Goal: Ask a question: Seek information or help from site administrators or community

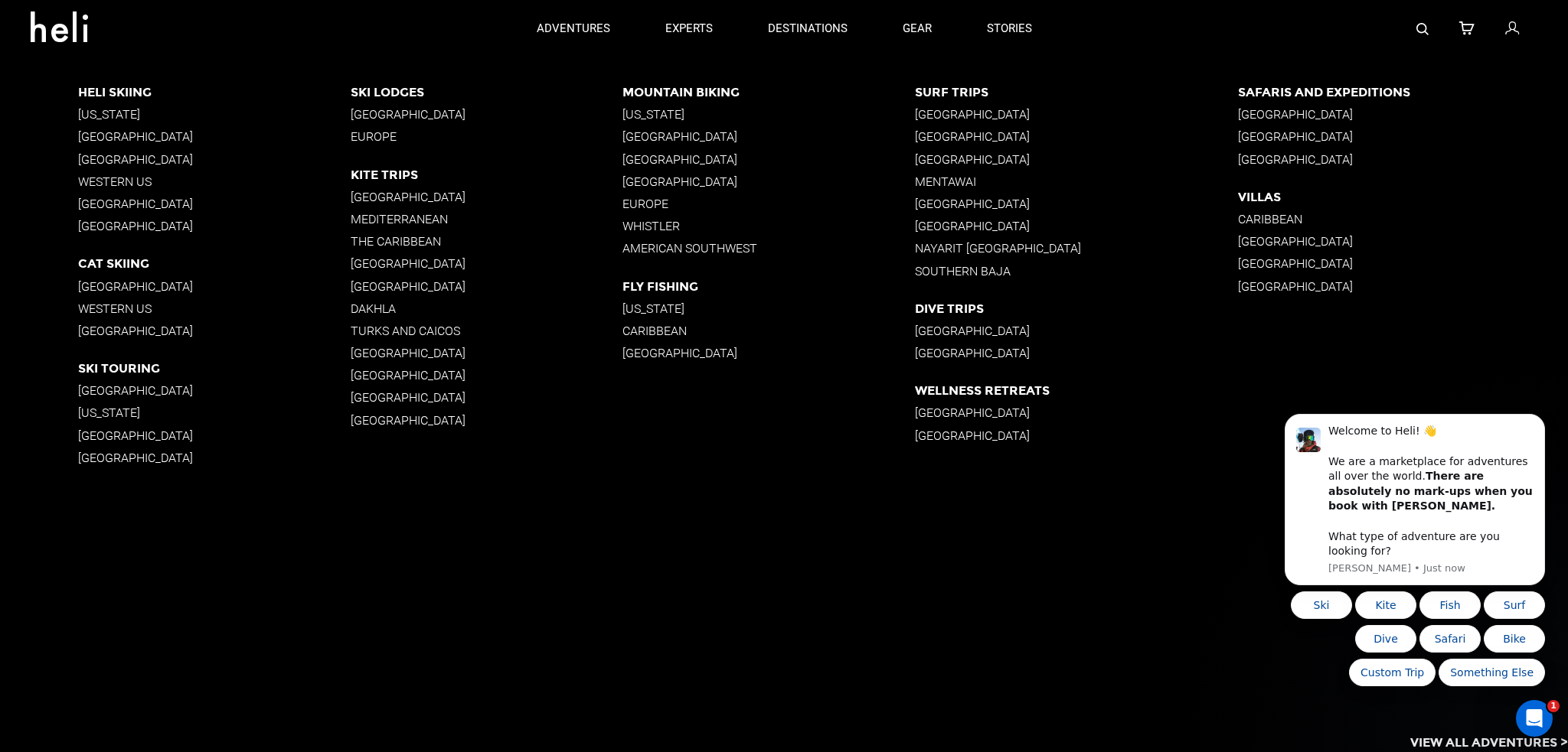
click at [645, 198] on p "Europe" at bounding box center [768, 204] width 293 height 15
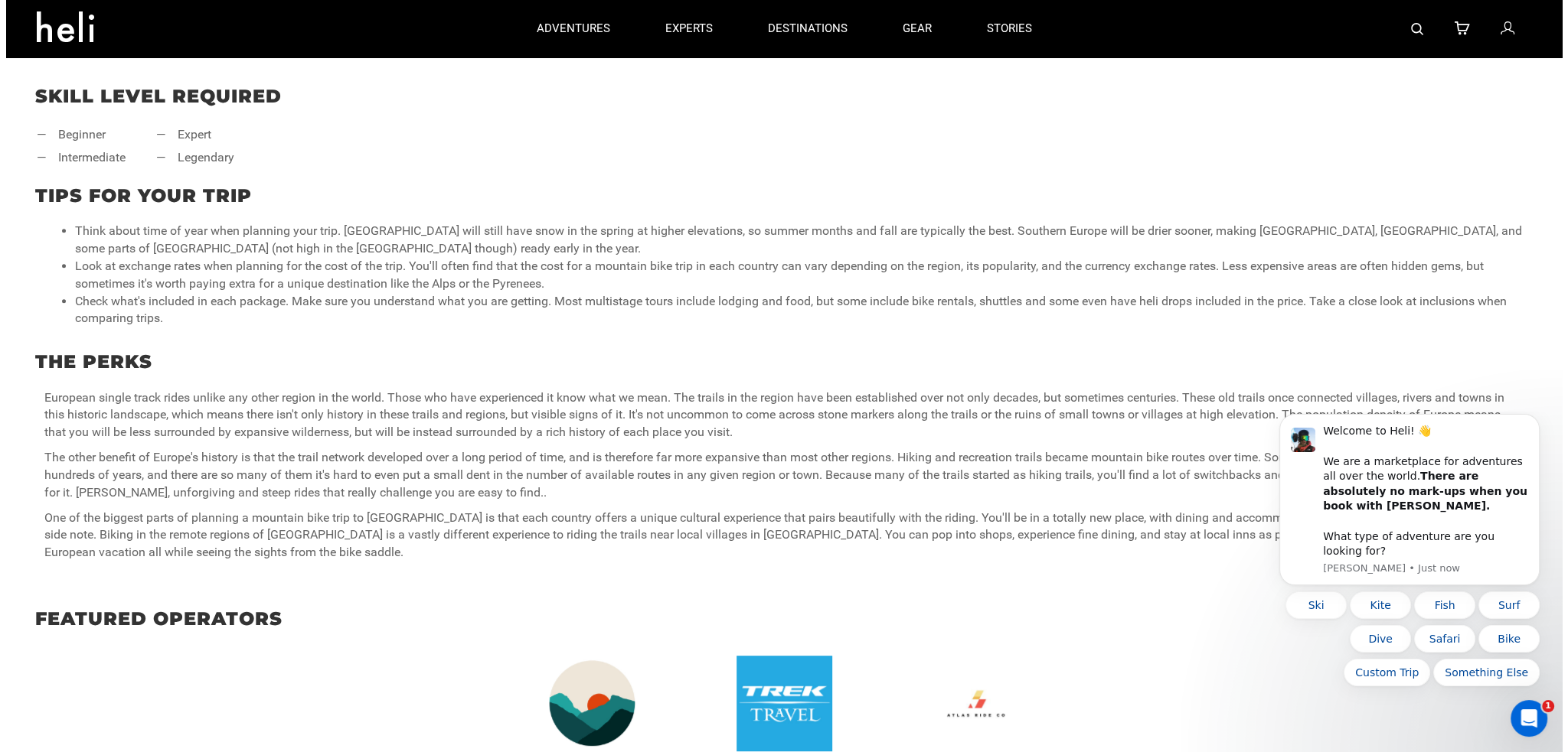
scroll to position [765, 0]
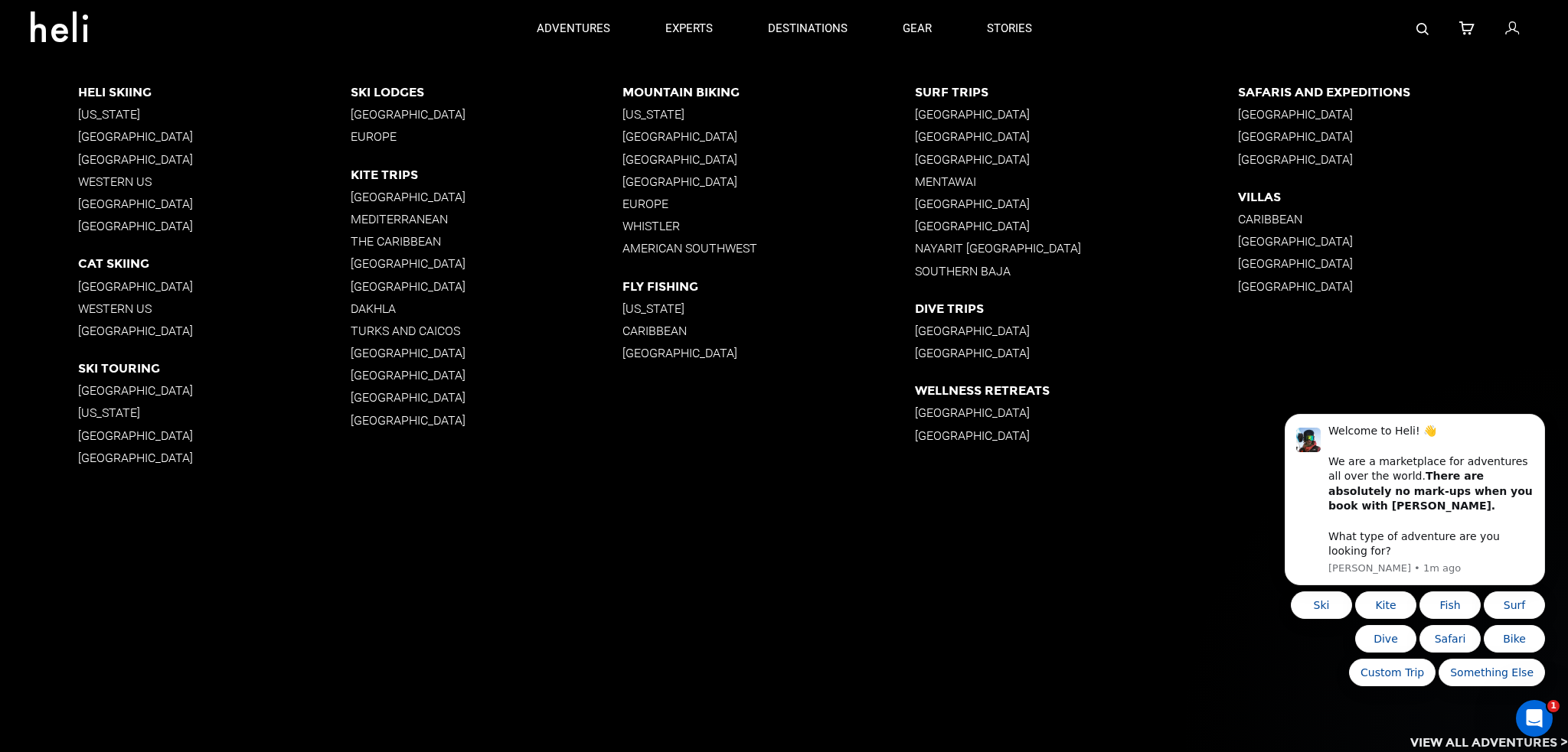
click at [717, 179] on p "[GEOGRAPHIC_DATA]" at bounding box center [768, 182] width 293 height 15
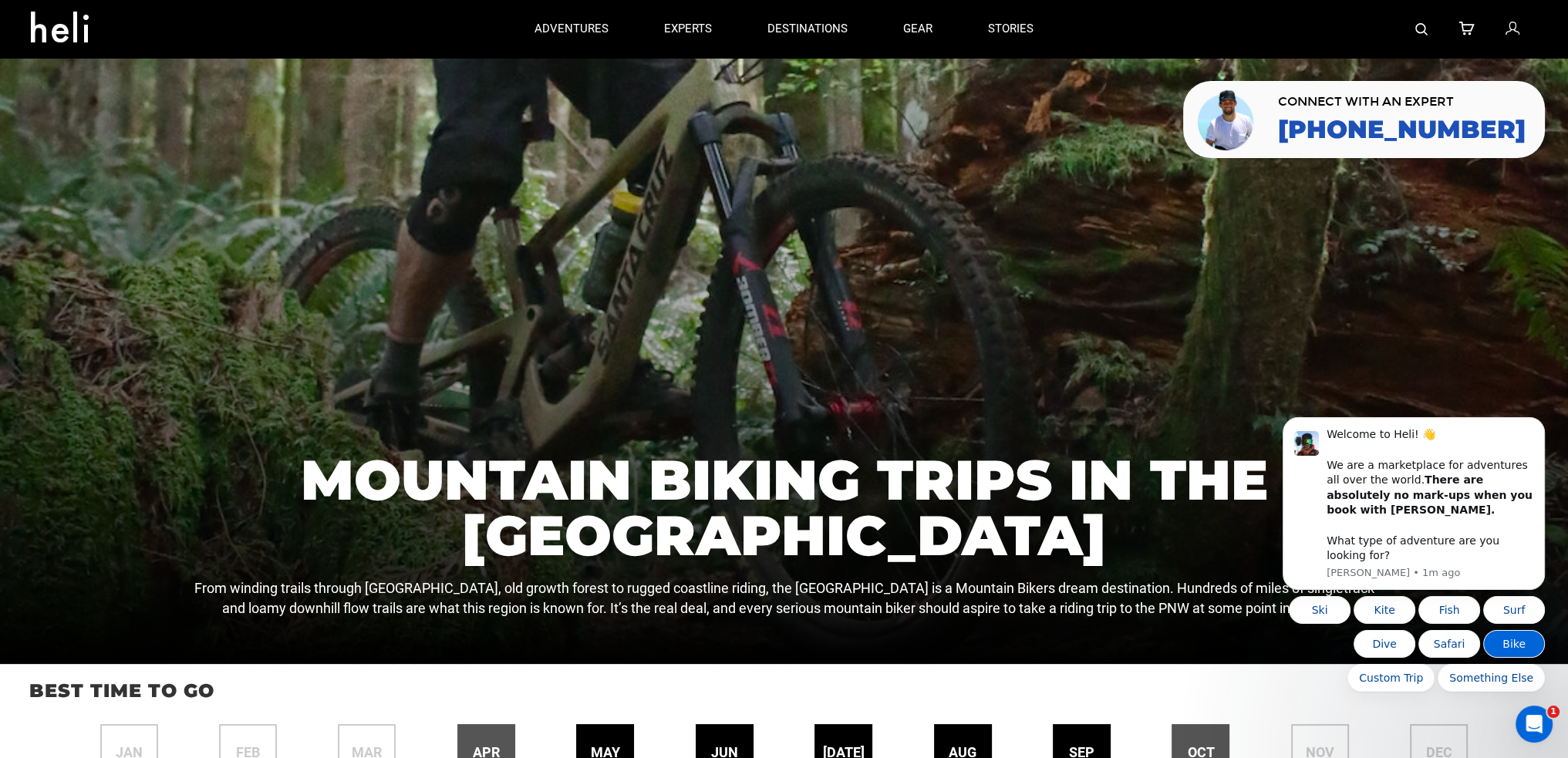
click at [1496, 649] on button "Bike" at bounding box center [1514, 645] width 61 height 28
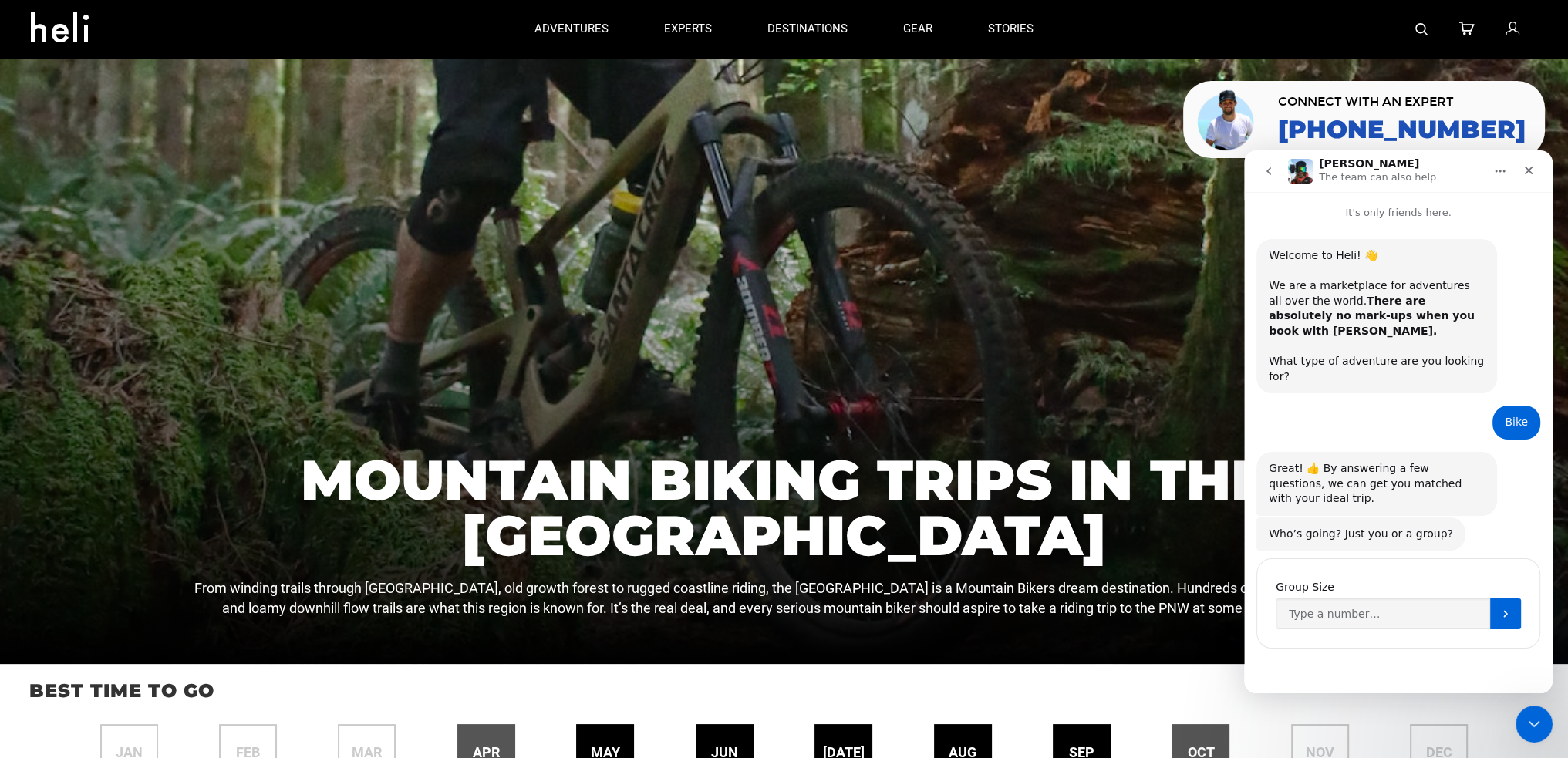
click at [1485, 518] on div "Who’s going? Just you or a group? [PERSON_NAME] • Just now" at bounding box center [1398, 536] width 284 height 35
click at [1362, 599] on input "Group Size" at bounding box center [1383, 614] width 215 height 31
type input "1"
click at [1508, 608] on icon "Submit" at bounding box center [1505, 614] width 12 height 12
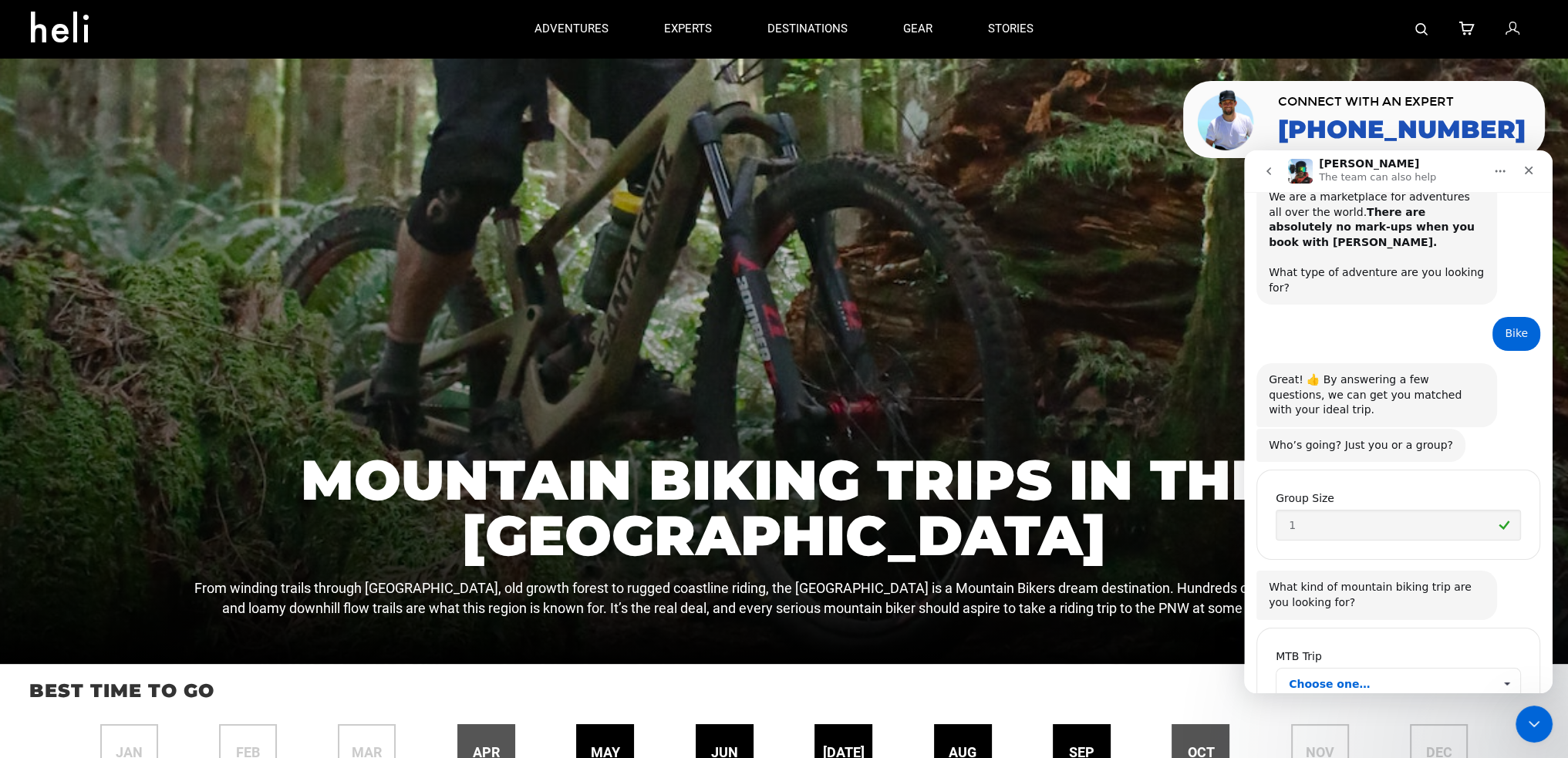
scroll to position [109, 0]
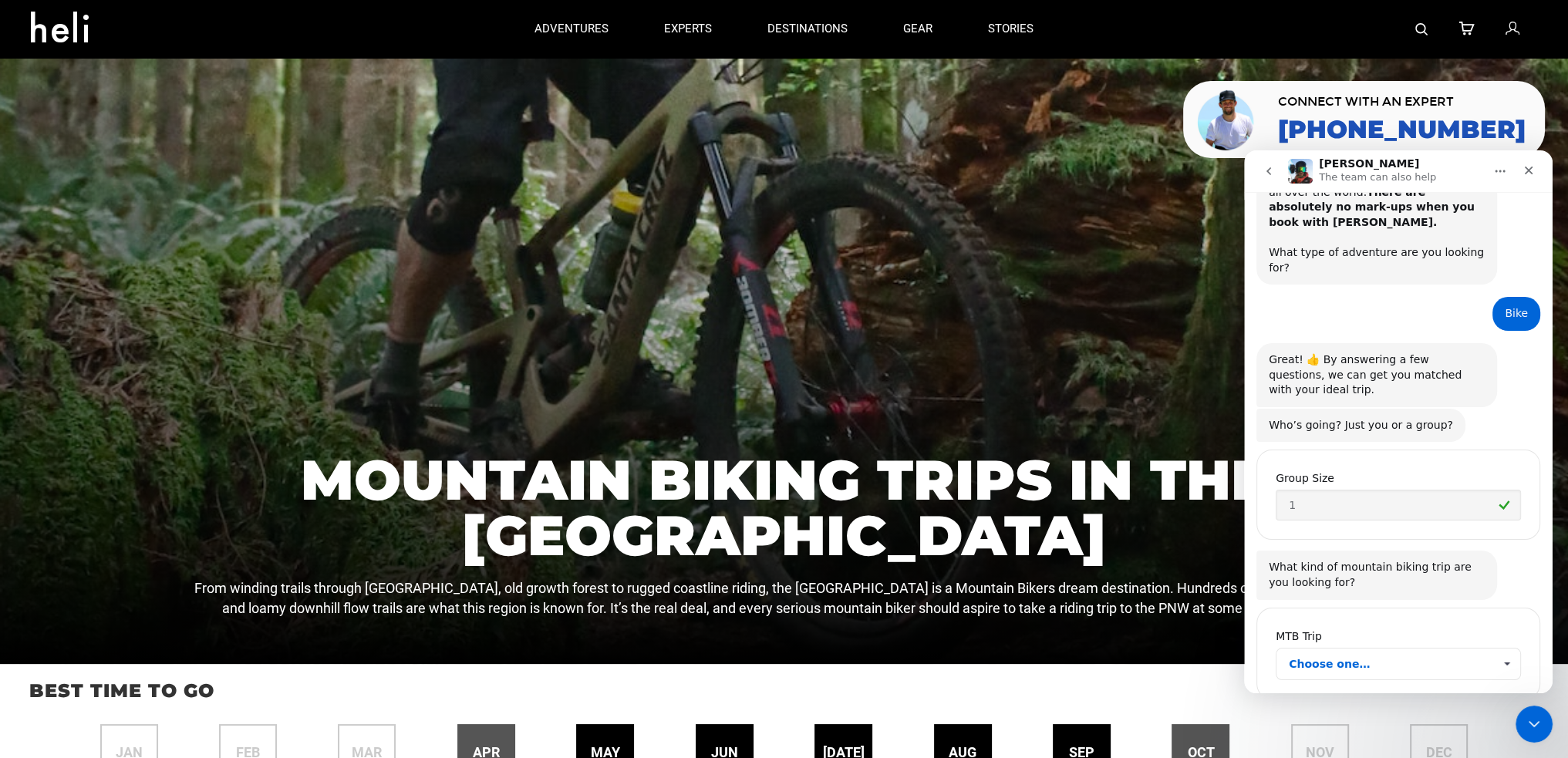
click at [1414, 649] on span "Choose one…" at bounding box center [1391, 664] width 205 height 31
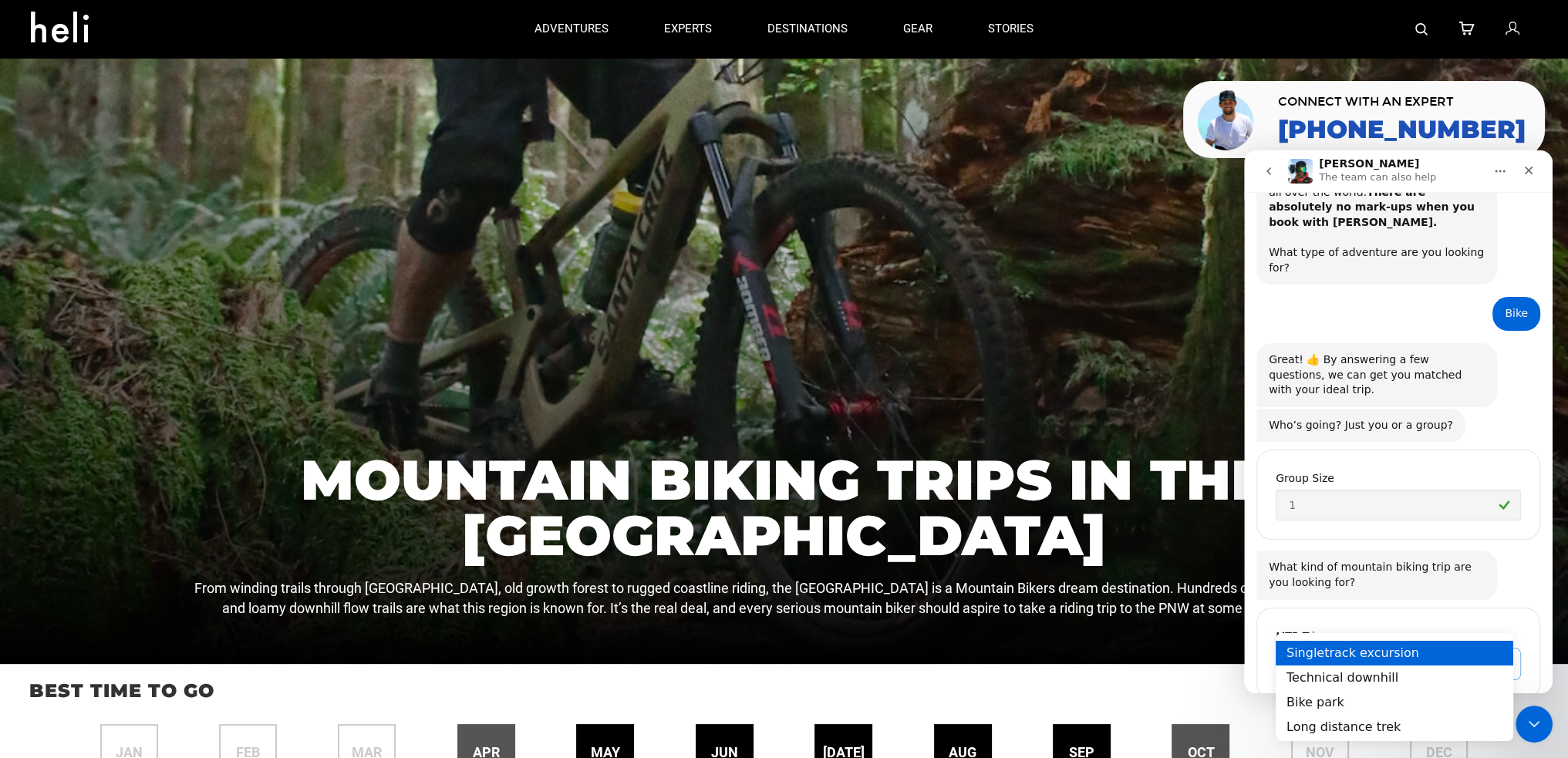
click at [1408, 655] on div "Singletrack excursion" at bounding box center [1393, 653] width 237 height 25
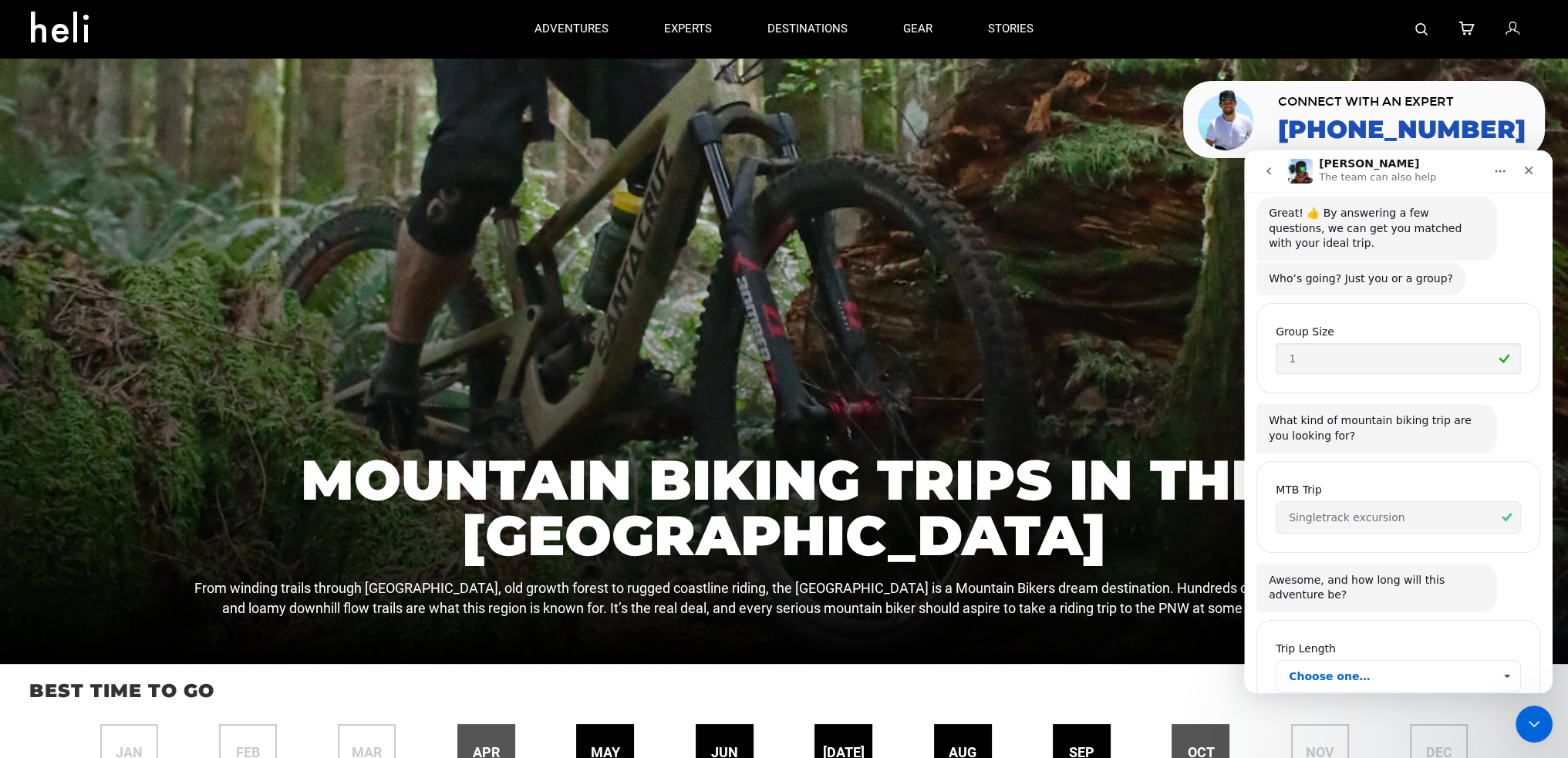
scroll to position [267, 0]
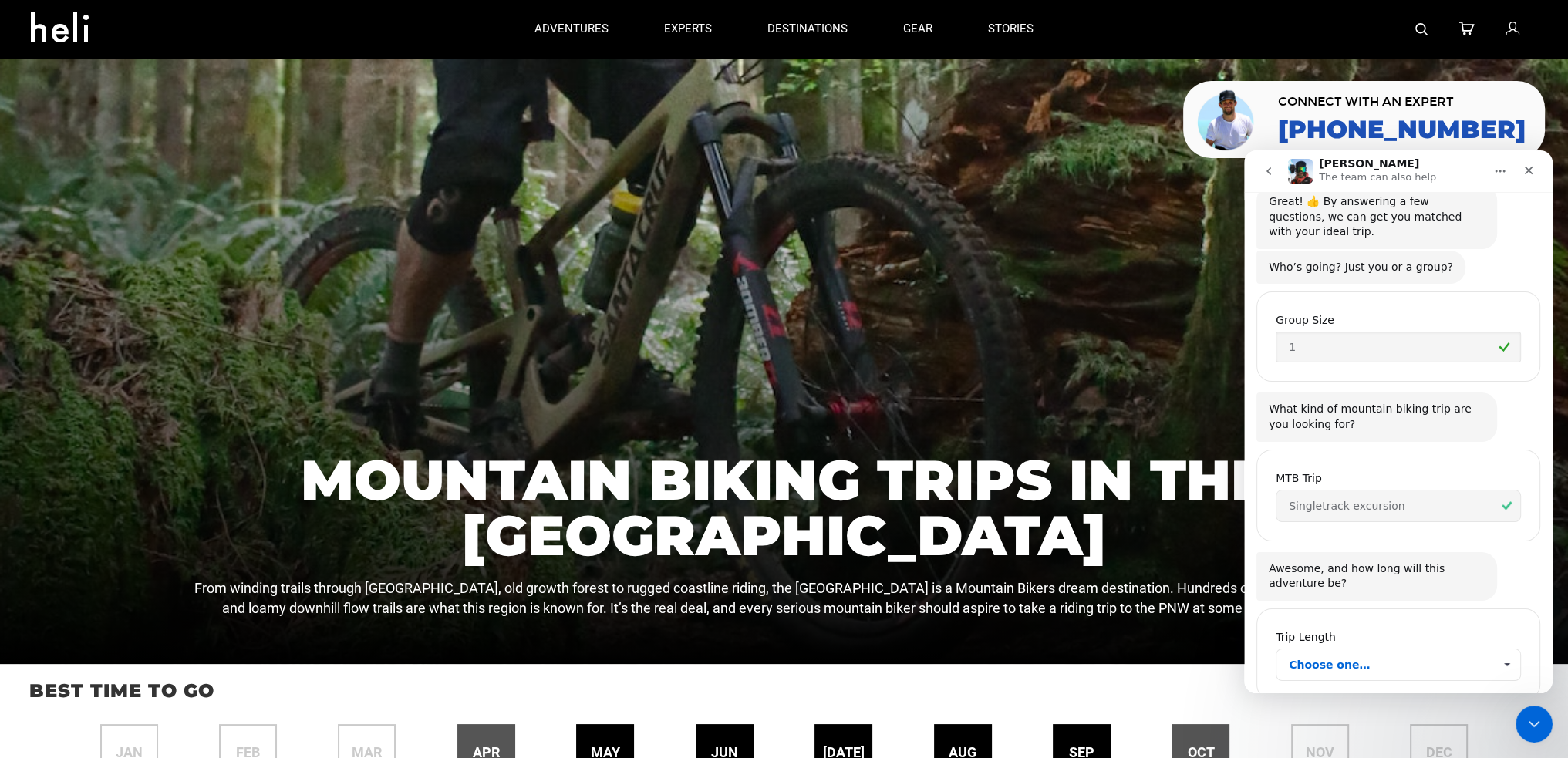
click at [1384, 649] on span "Choose one…" at bounding box center [1391, 664] width 205 height 31
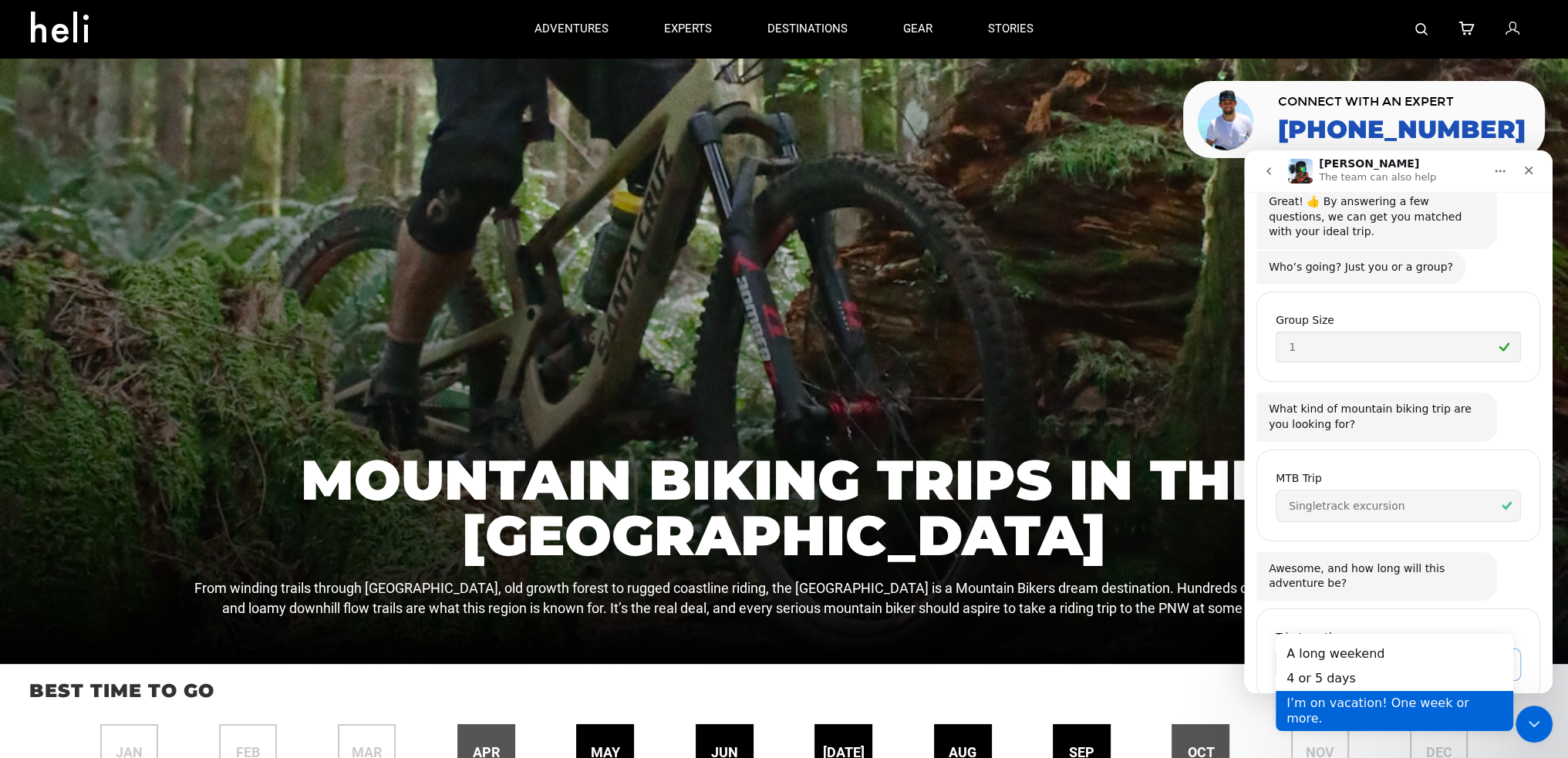
click at [1387, 706] on div "I’m on vacation! One week or more." at bounding box center [1393, 711] width 237 height 40
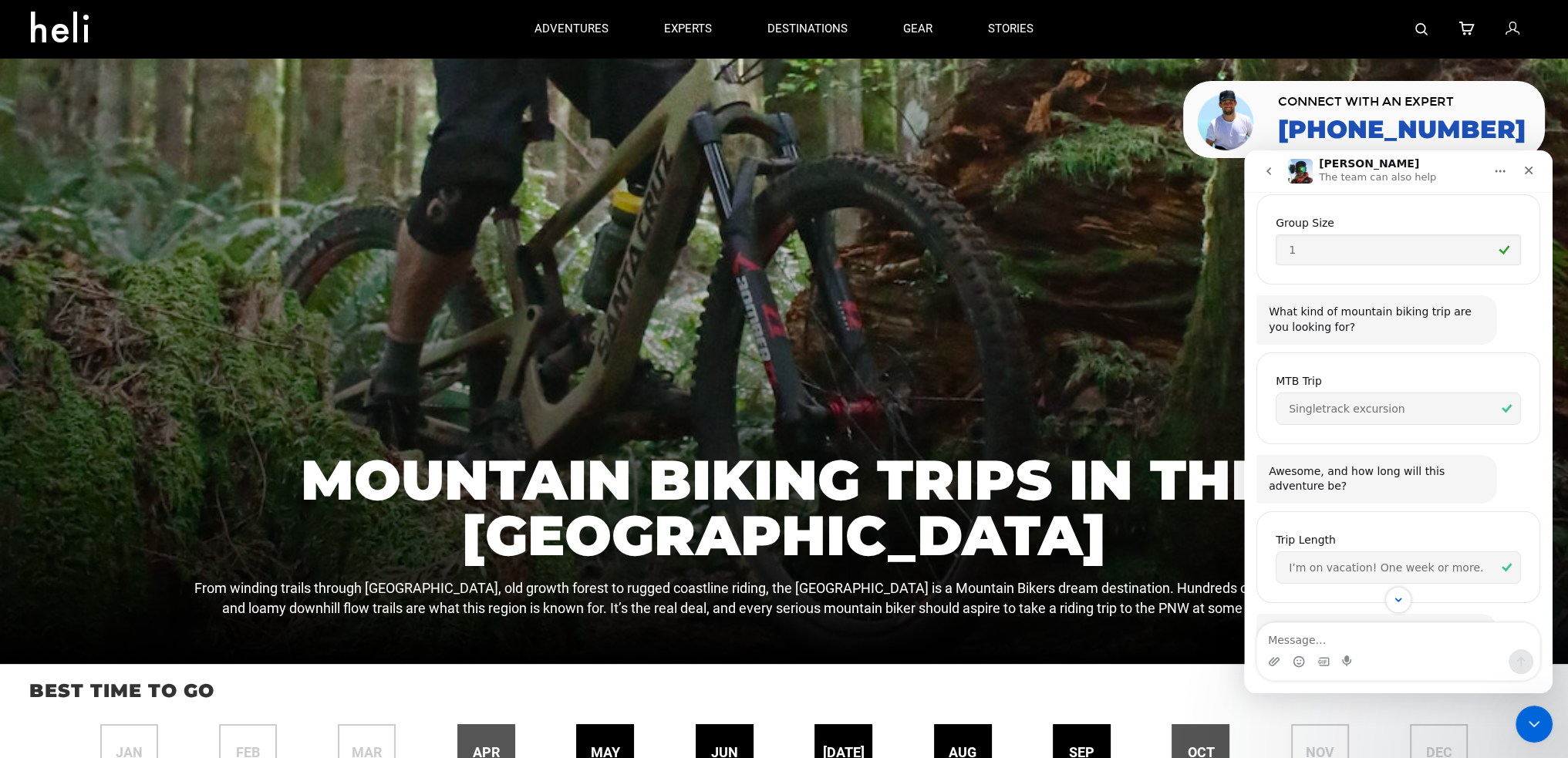
scroll to position [388, 0]
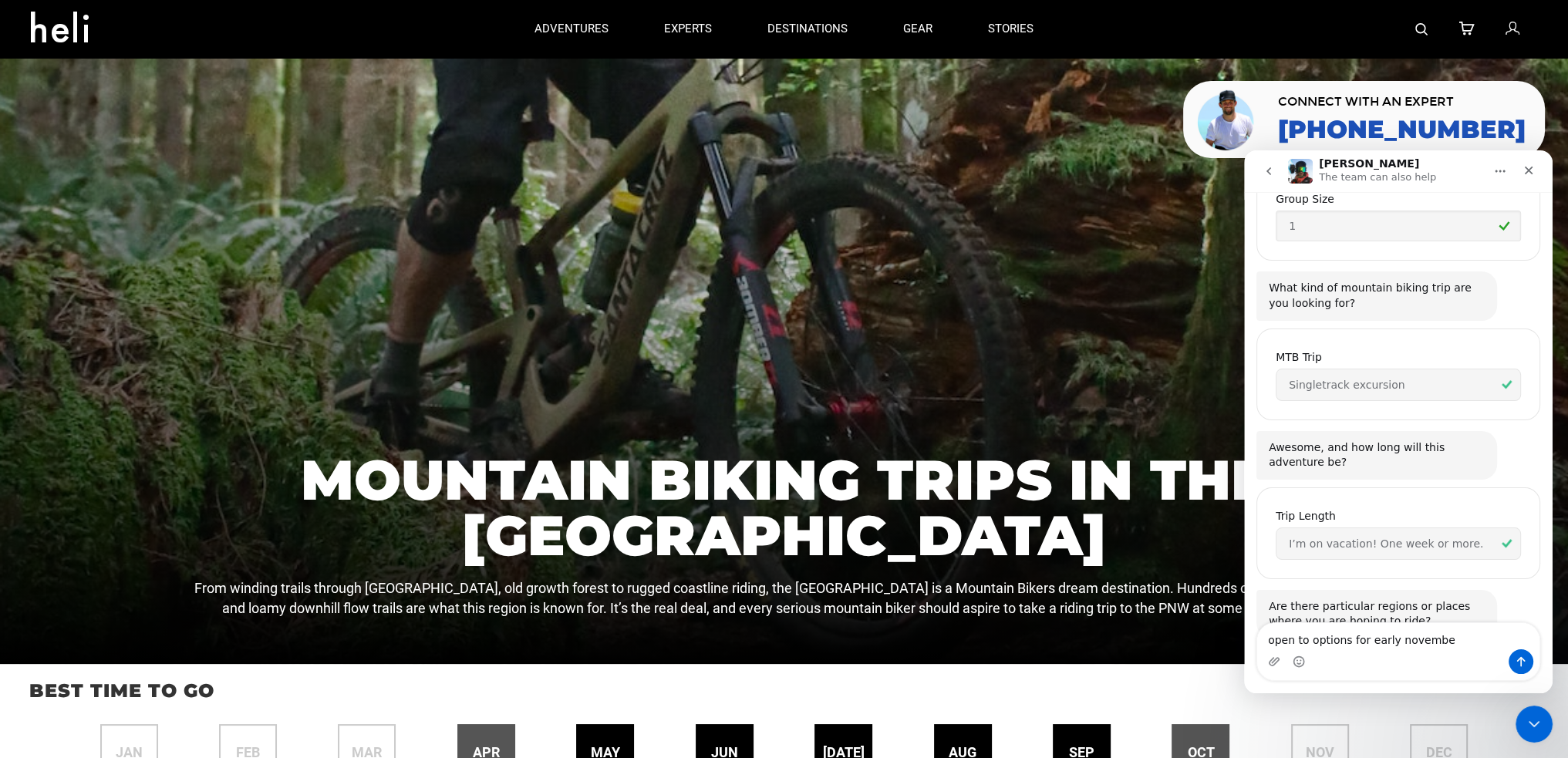
type textarea "open to options for early november"
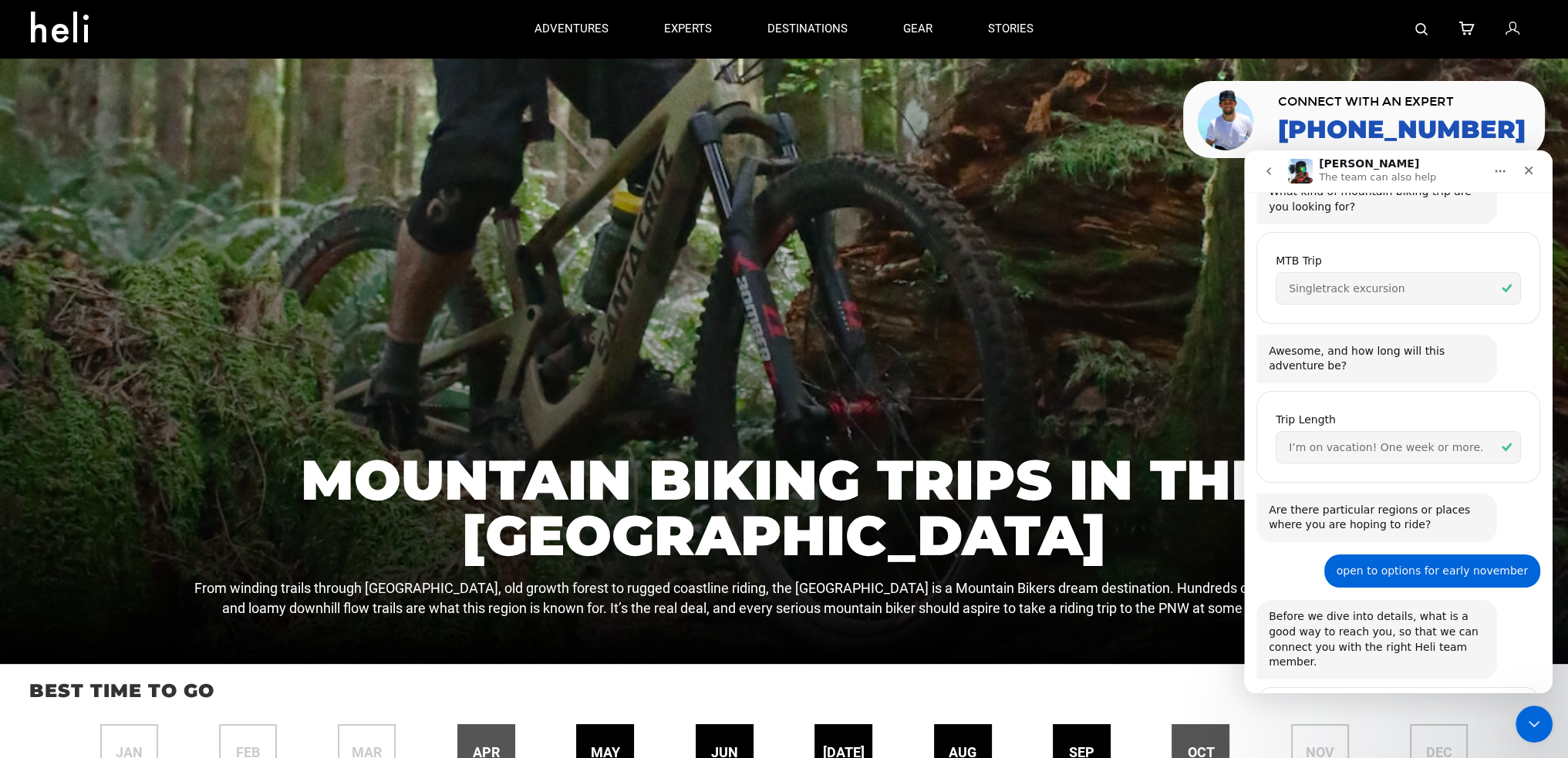
scroll to position [546, 0]
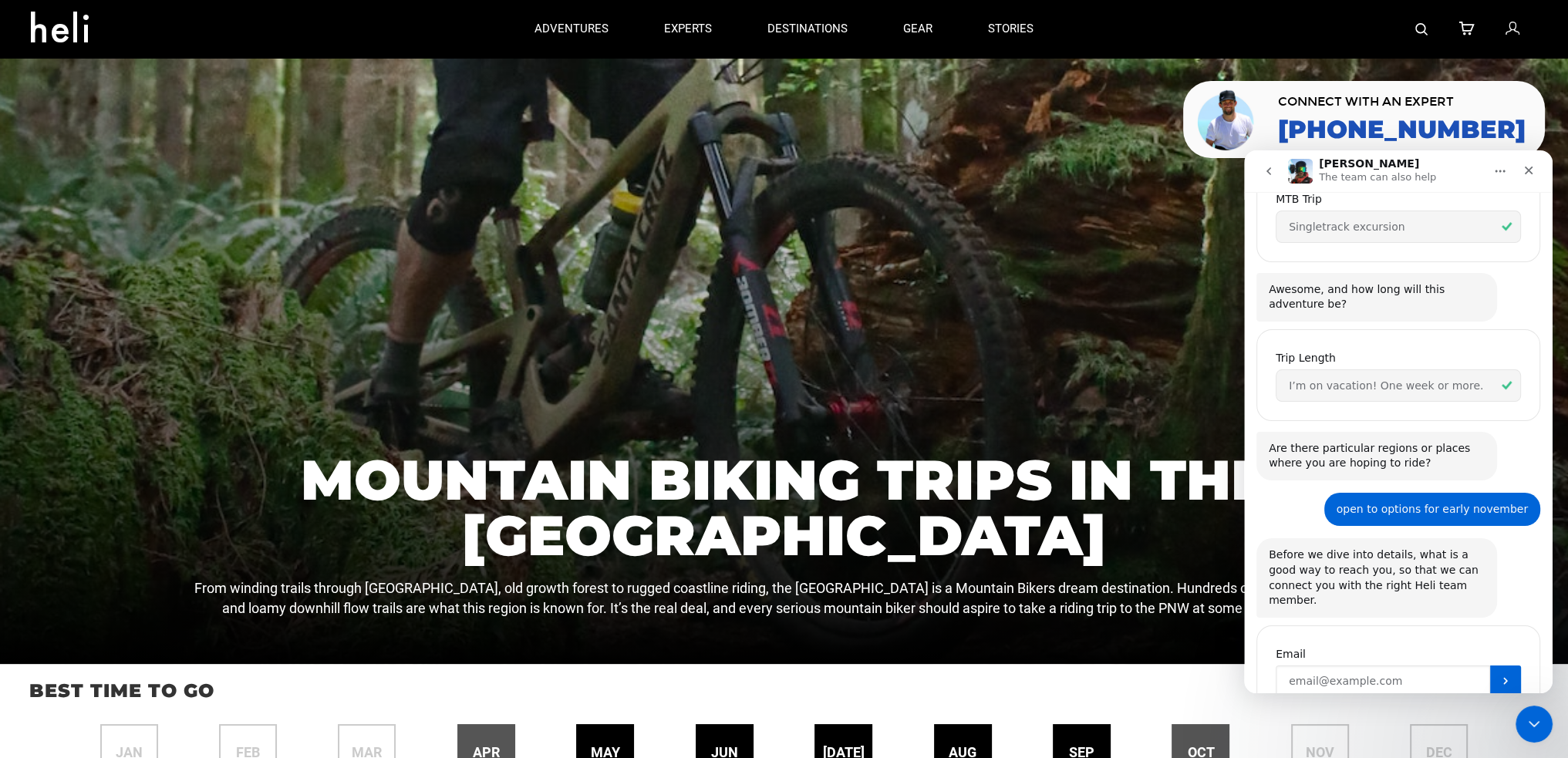
click at [1363, 666] on input "Enter your email" at bounding box center [1383, 681] width 215 height 31
type input "[EMAIL_ADDRESS][DOMAIN_NAME]"
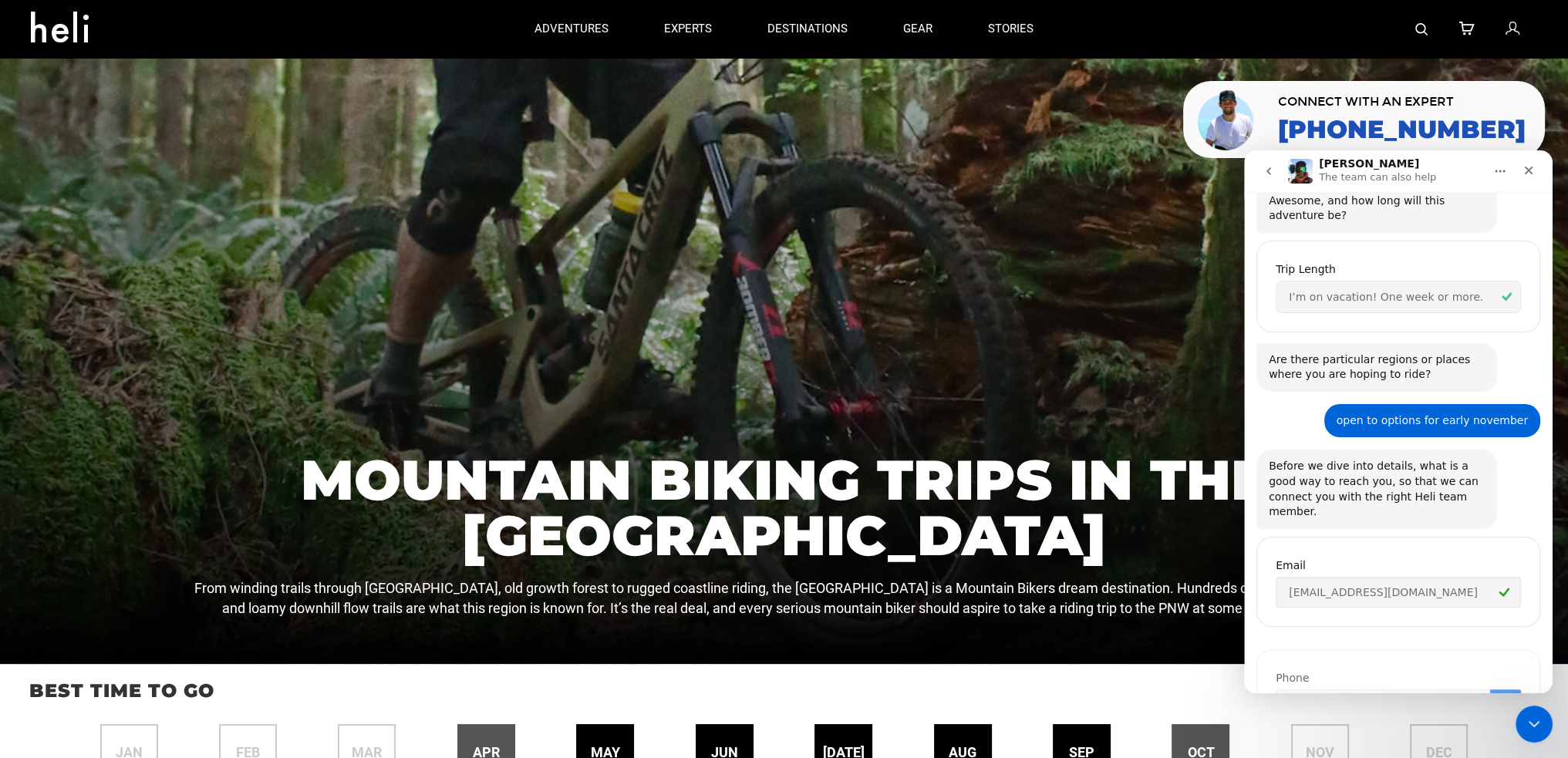
scroll to position [653, 0]
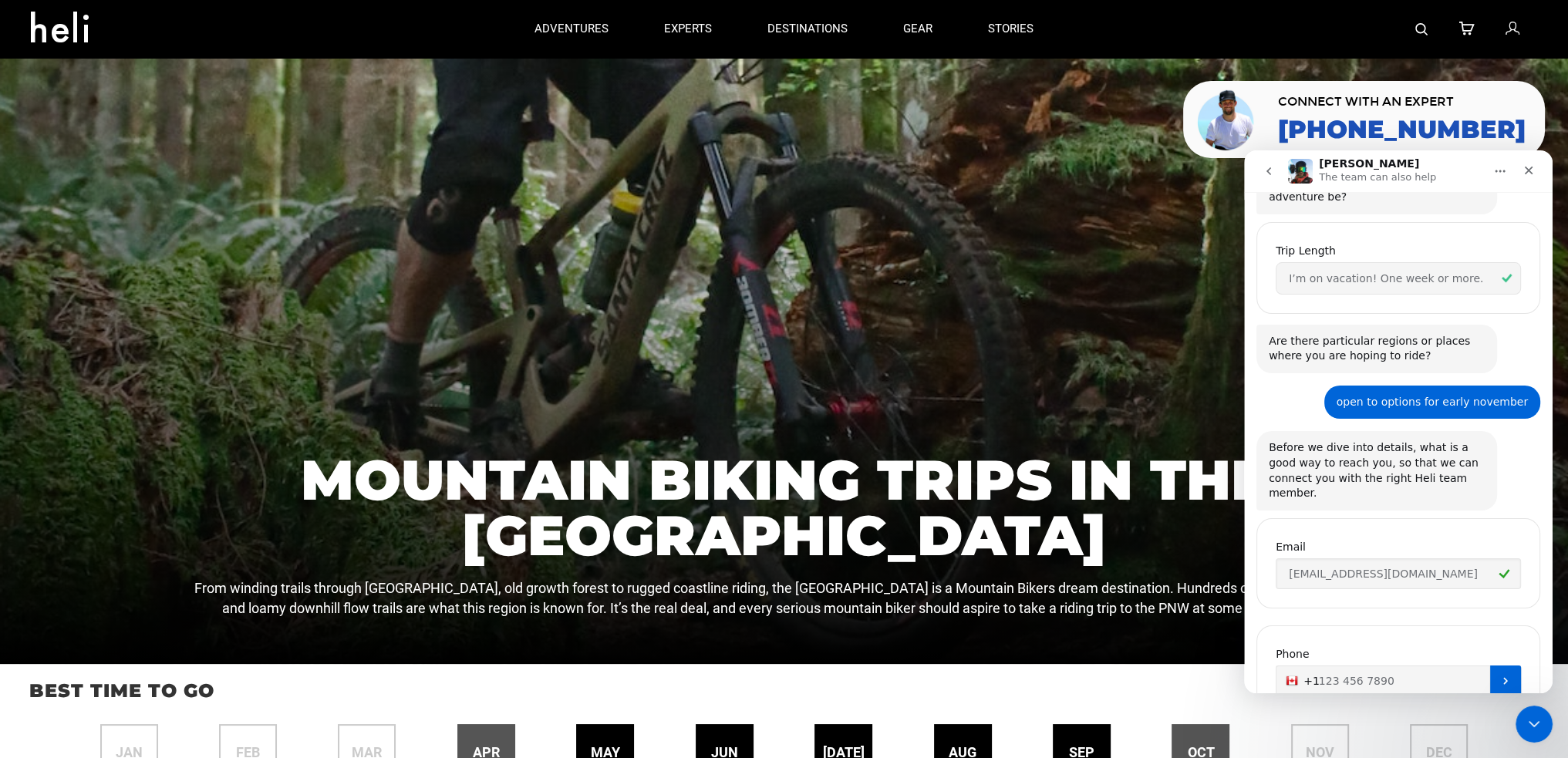
drag, startPoint x: 1376, startPoint y: 615, endPoint x: 1308, endPoint y: 632, distance: 70.1
click at [1308, 666] on input "+1" at bounding box center [1399, 681] width 246 height 31
type input "[PHONE_NUMBER]"
click at [1499, 675] on icon "Submit" at bounding box center [1505, 681] width 12 height 12
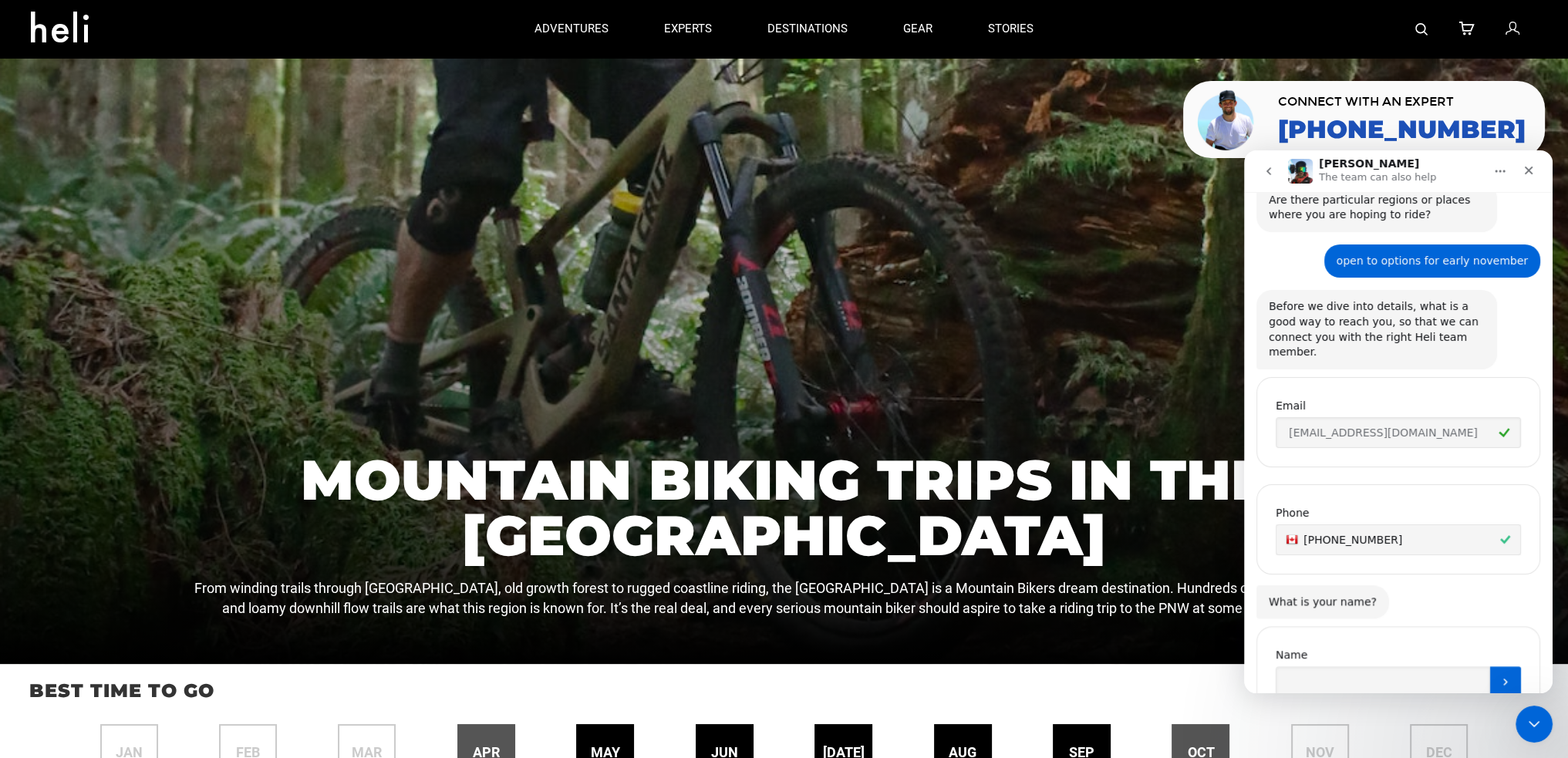
scroll to position [796, 0]
click at [1468, 665] on input "Name" at bounding box center [1383, 680] width 215 height 31
type input "[PERSON_NAME]"
click at [1492, 665] on button "Submit" at bounding box center [1505, 680] width 31 height 31
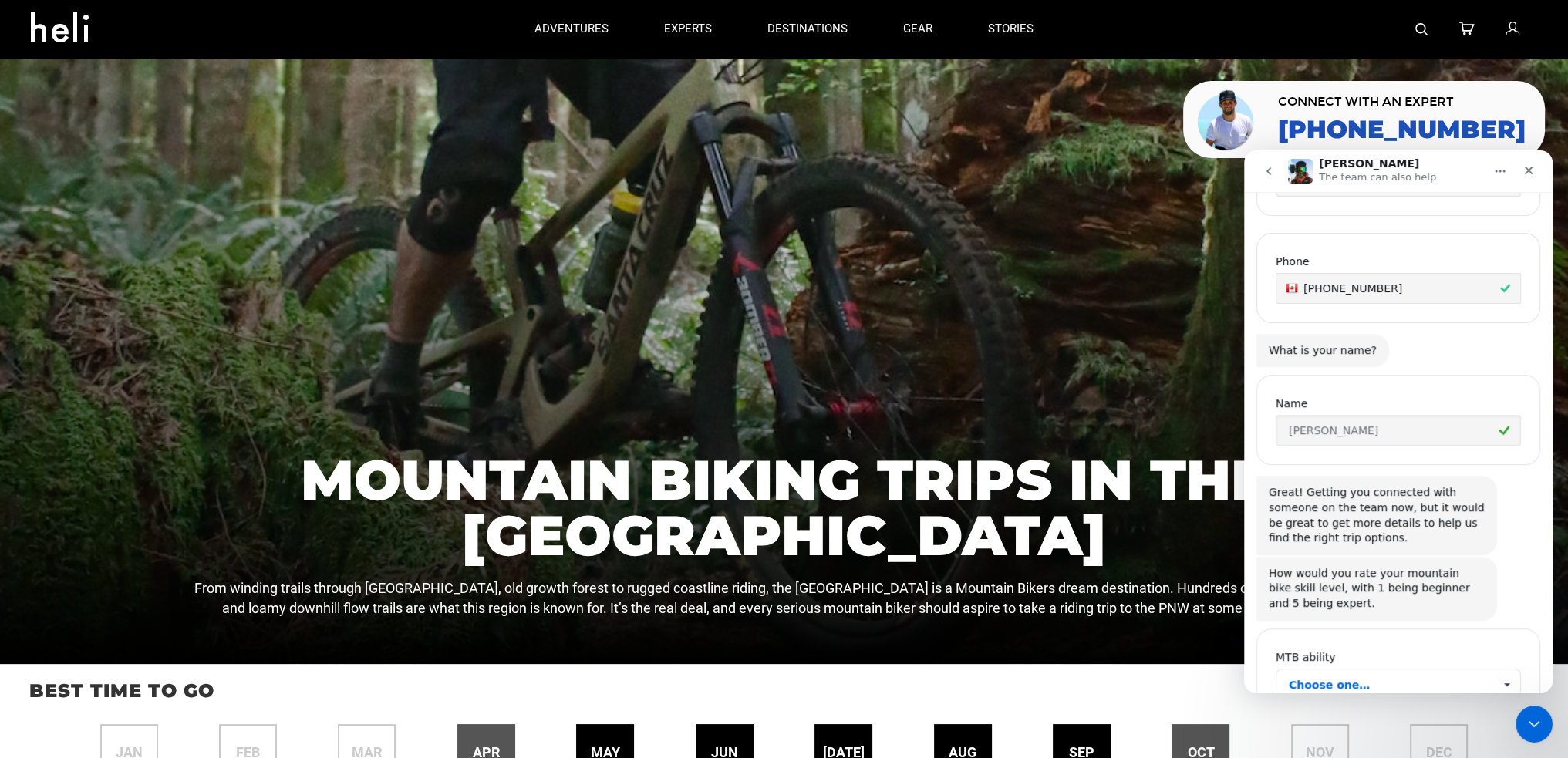
scroll to position [1049, 0]
click at [1282, 666] on div "Choose one…" at bounding box center [1399, 682] width 246 height 33
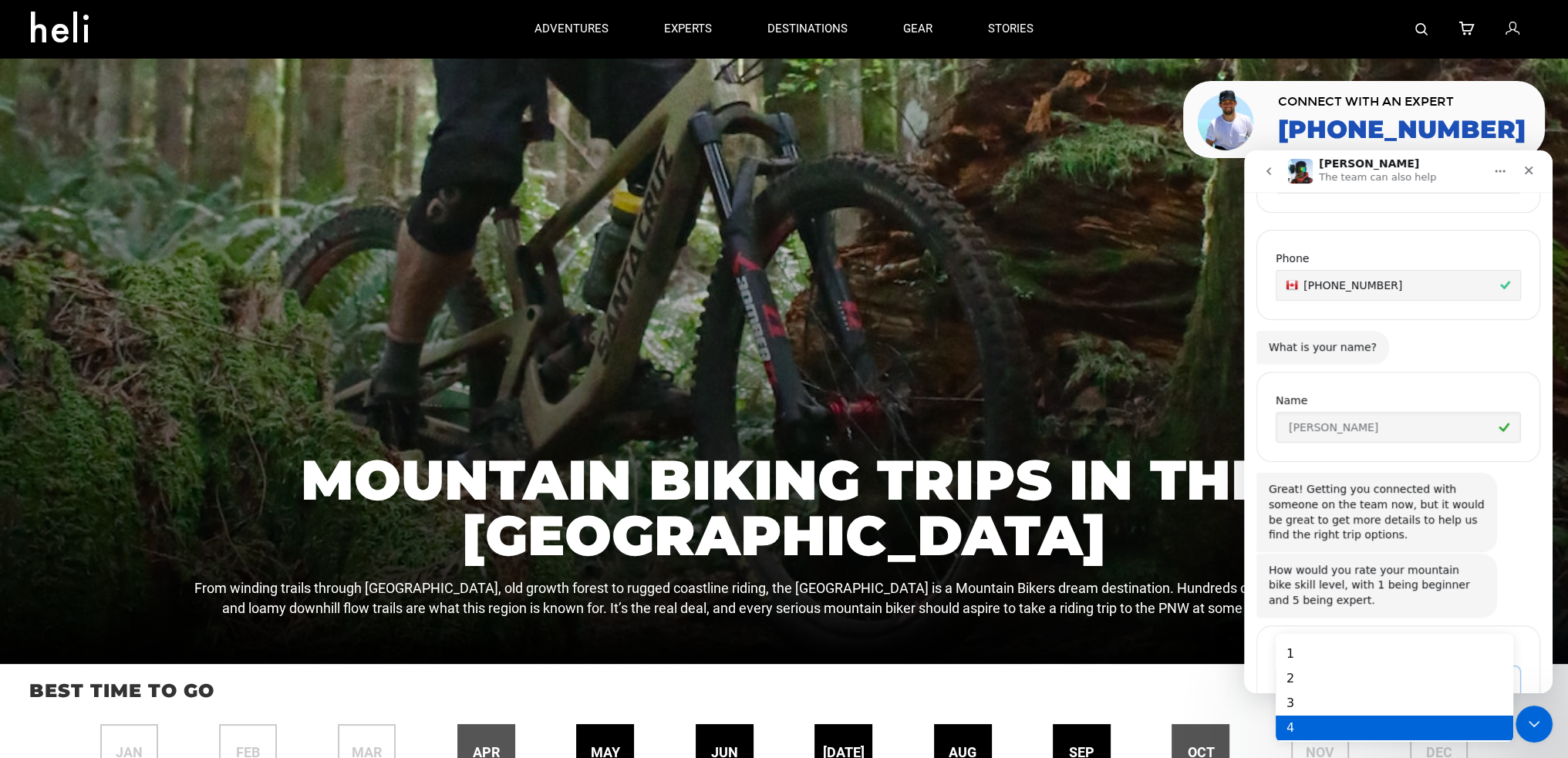
click at [1296, 721] on div "4" at bounding box center [1393, 728] width 237 height 25
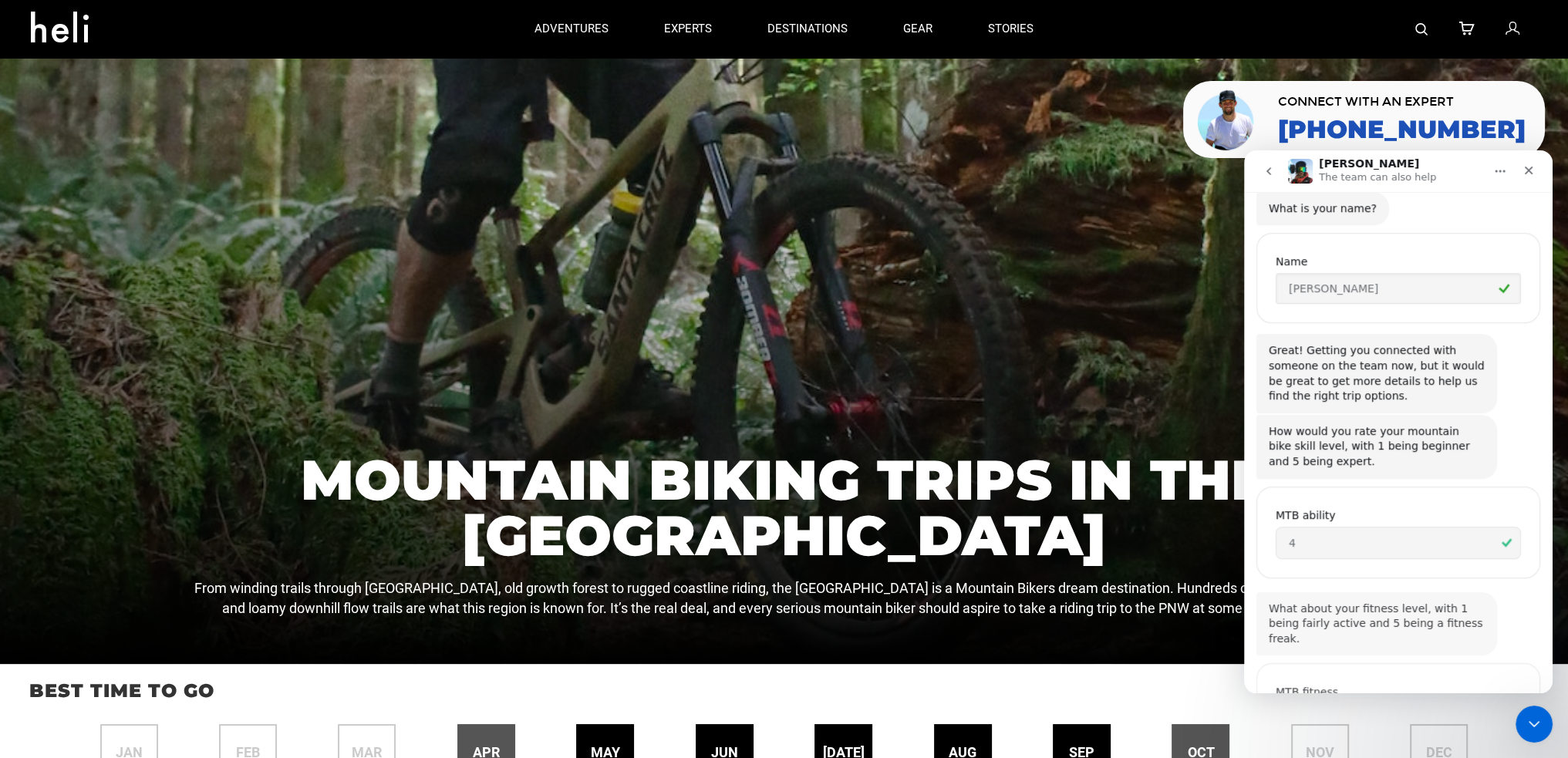
scroll to position [1208, 0]
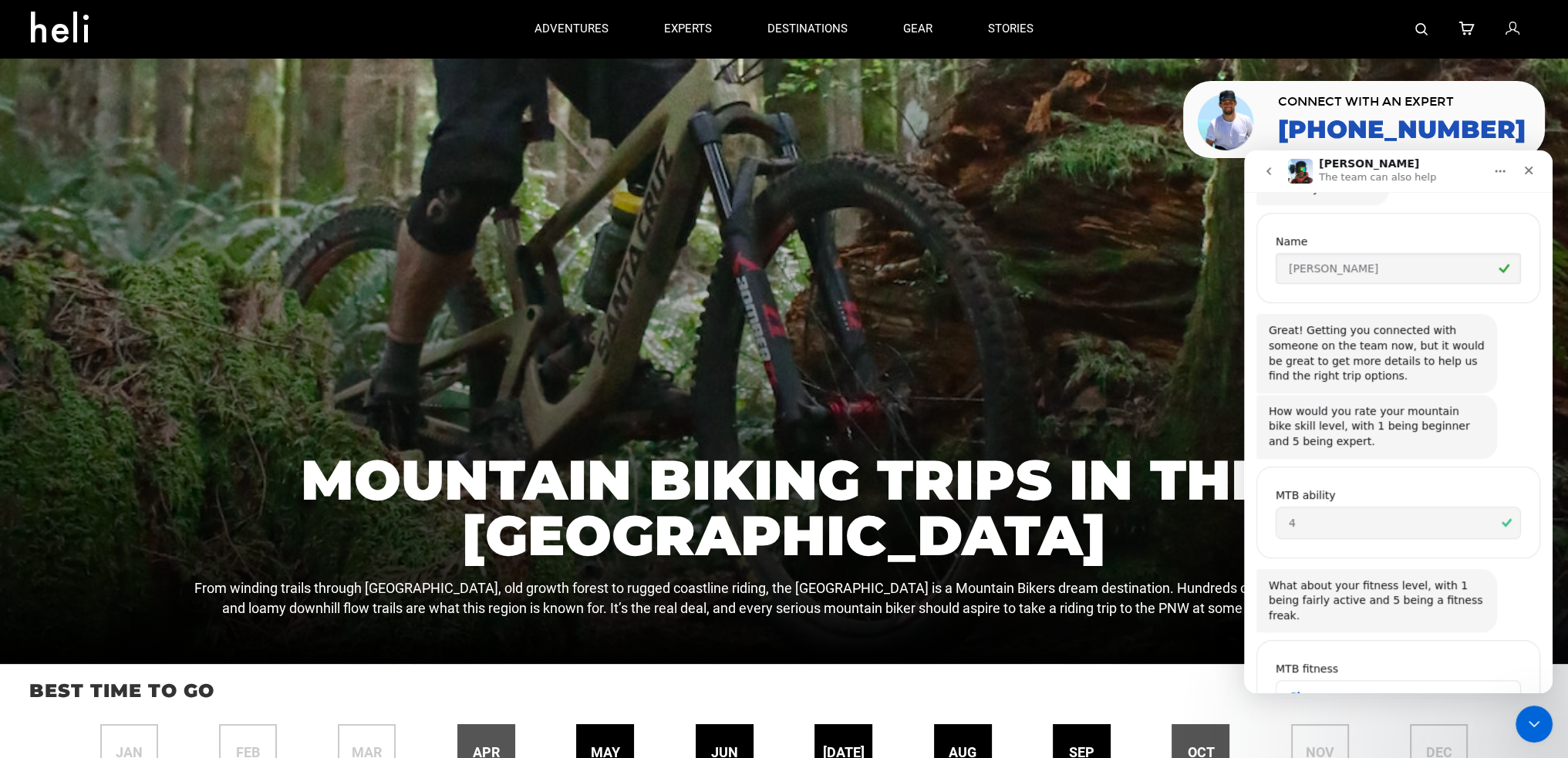
click at [1338, 681] on span "Choose one…" at bounding box center [1391, 696] width 205 height 31
click at [1322, 681] on span "Choose one…" at bounding box center [1391, 696] width 205 height 31
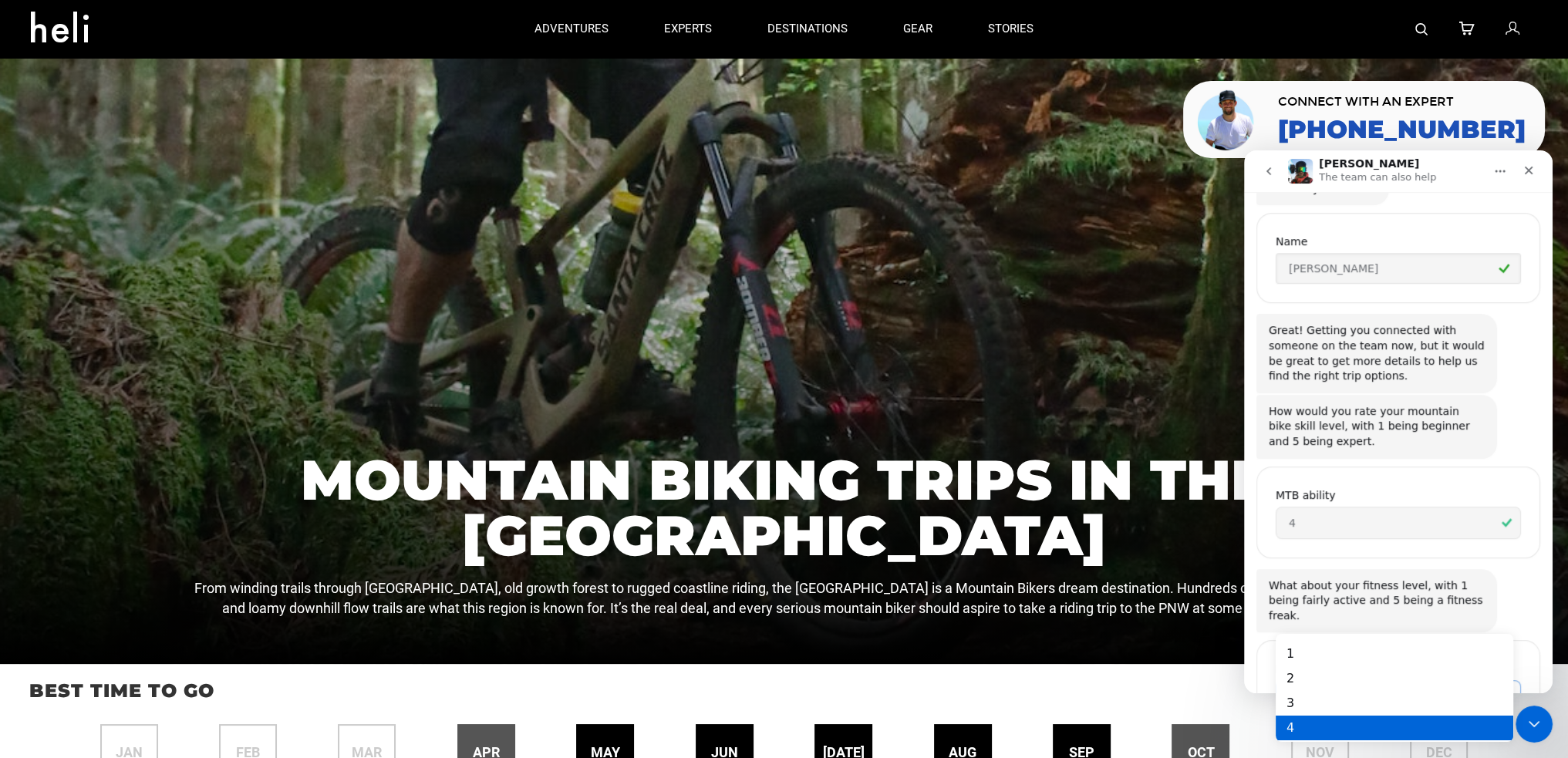
click at [1318, 715] on div "4" at bounding box center [1393, 727] width 237 height 25
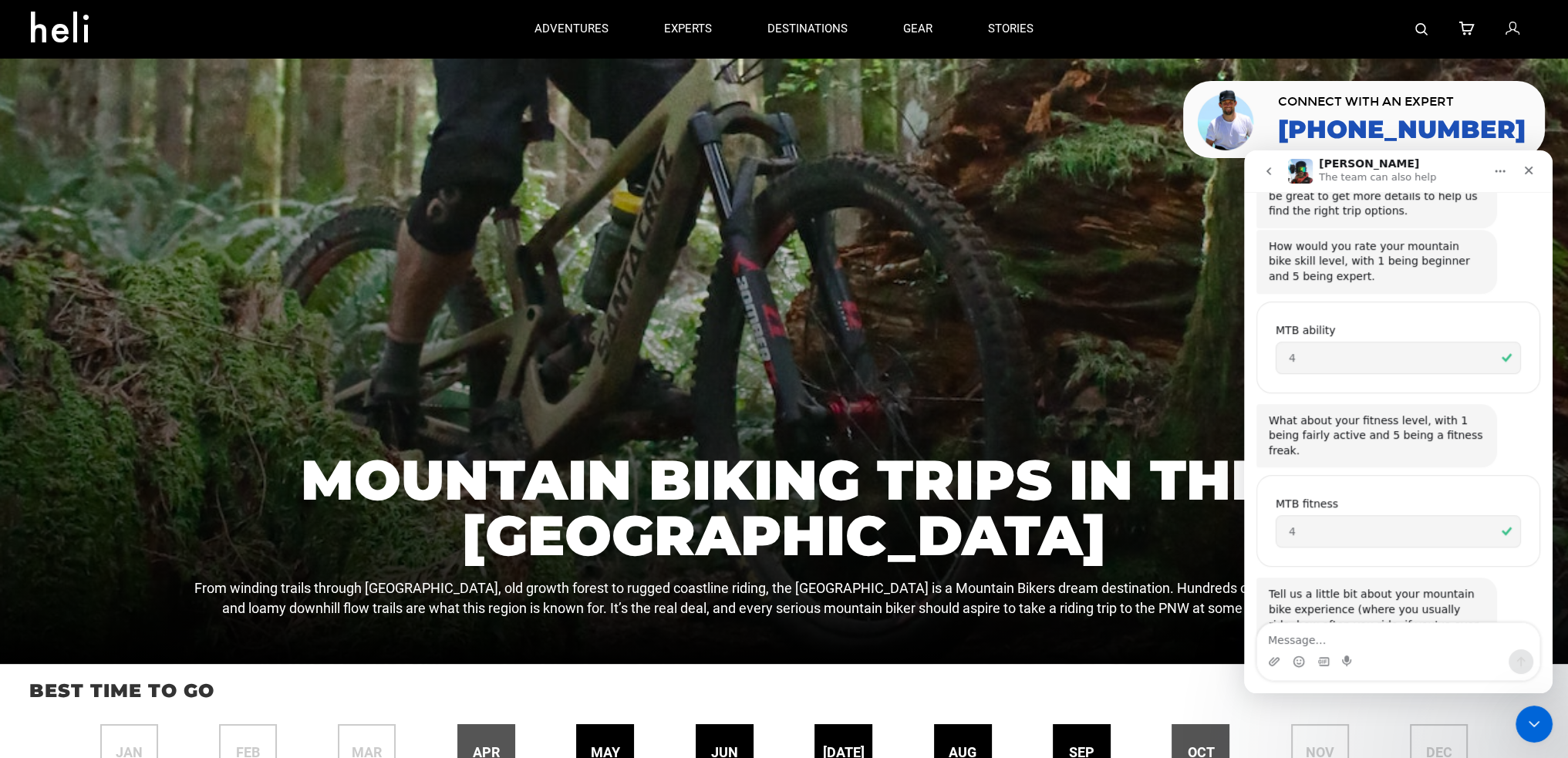
scroll to position [1375, 0]
type textarea "I"
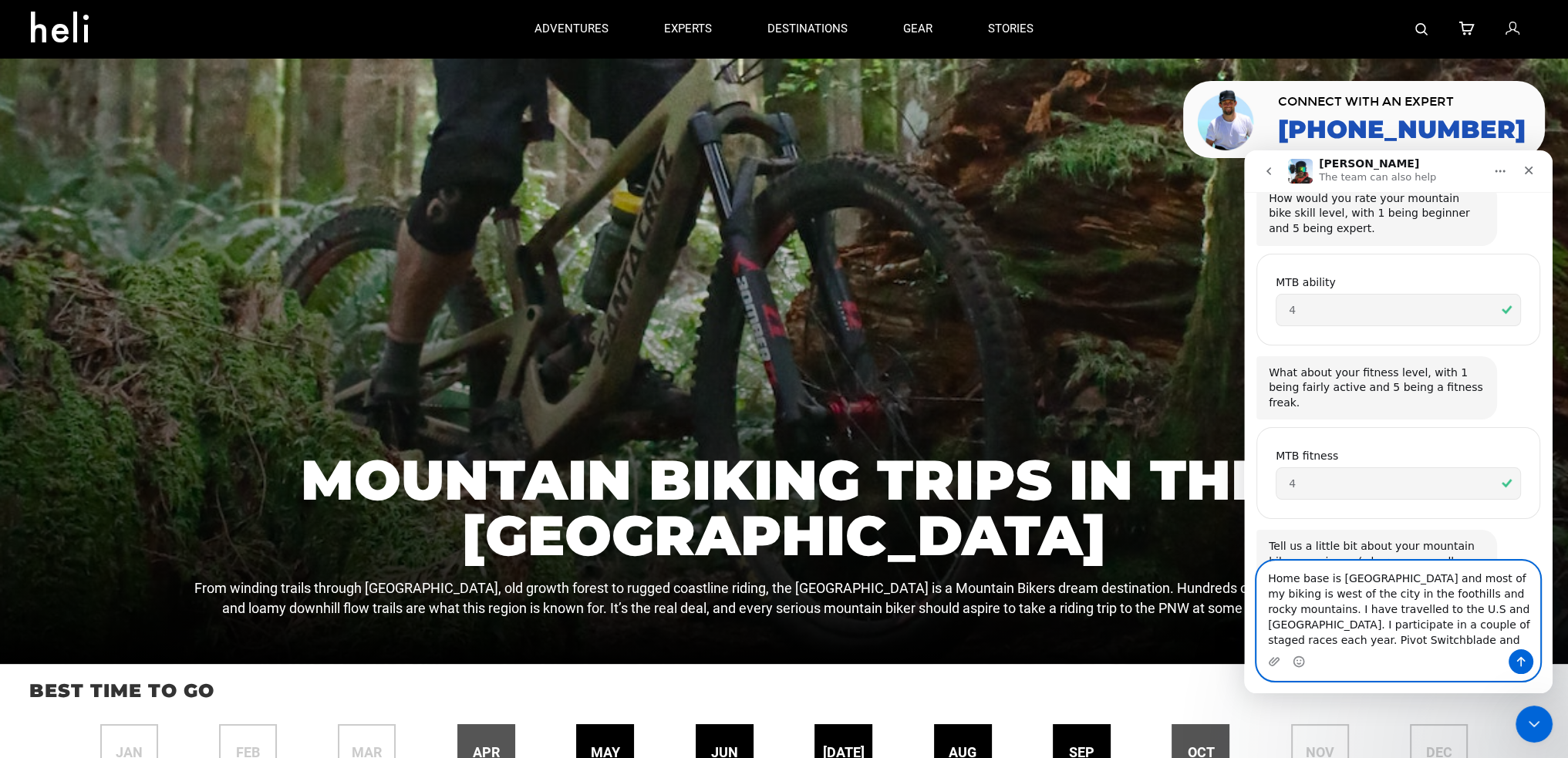
scroll to position [1436, 0]
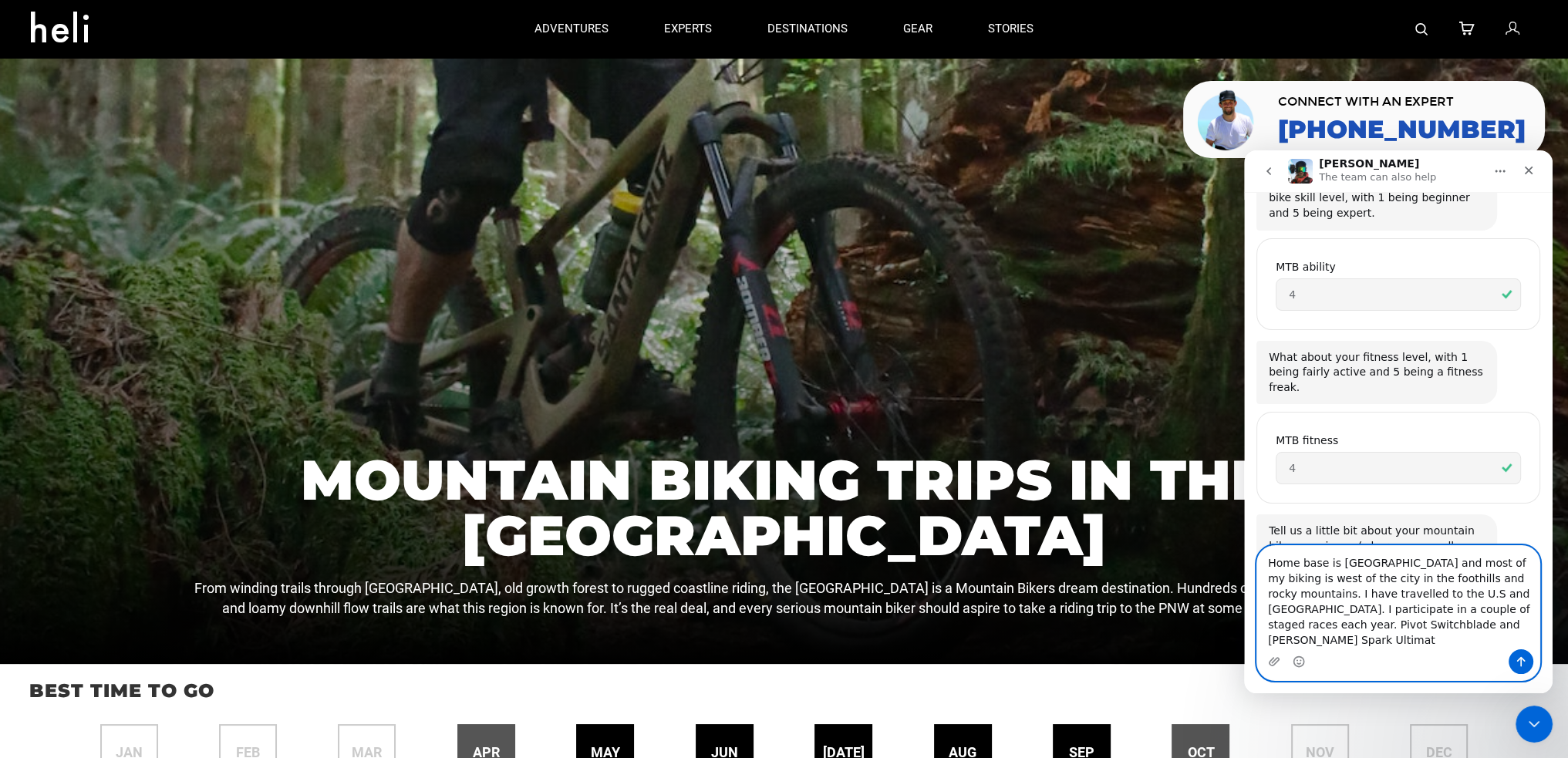
type textarea "Home base is [GEOGRAPHIC_DATA] and most of my biking is west of the city in the…"
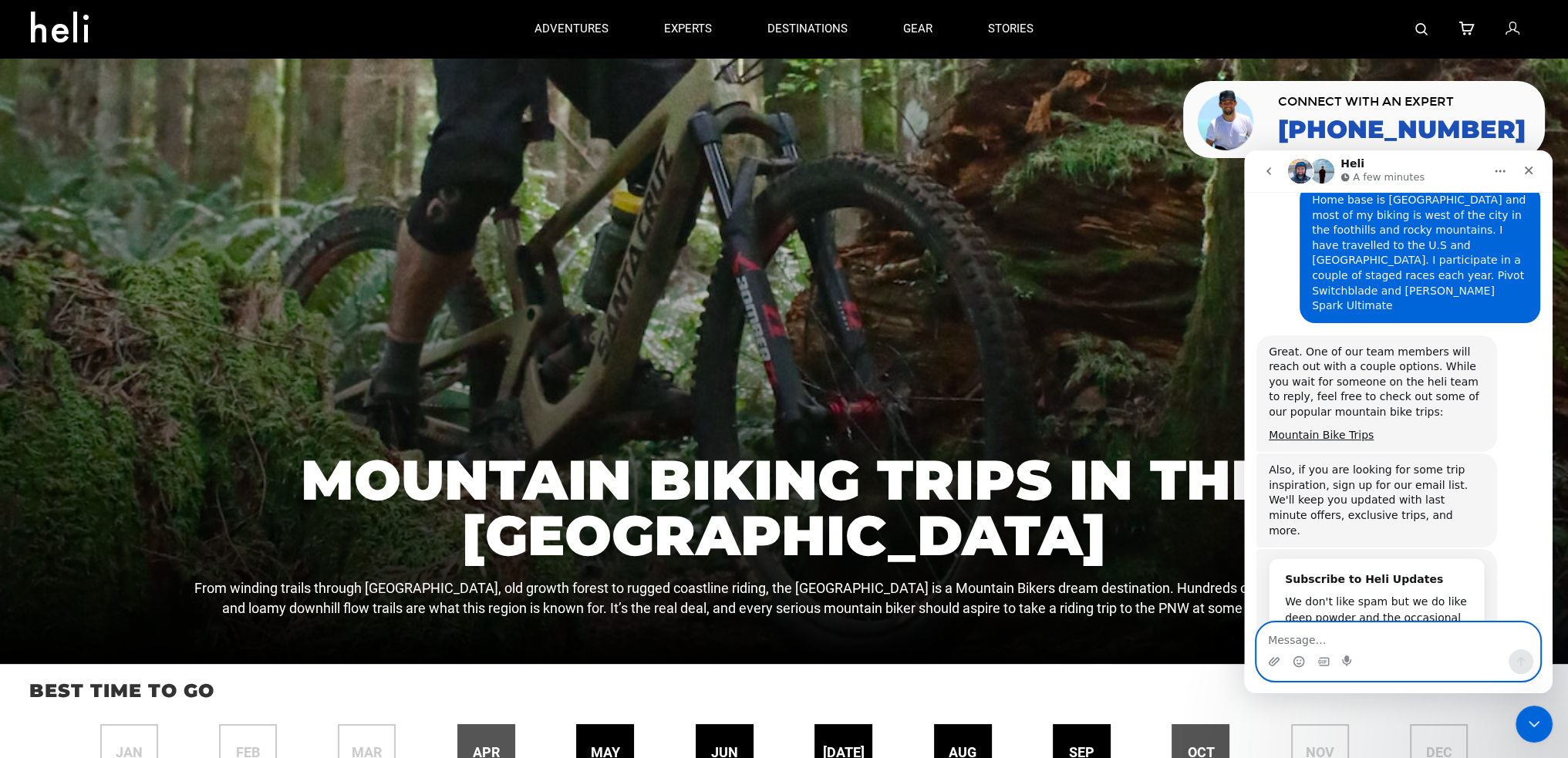
scroll to position [1902, 0]
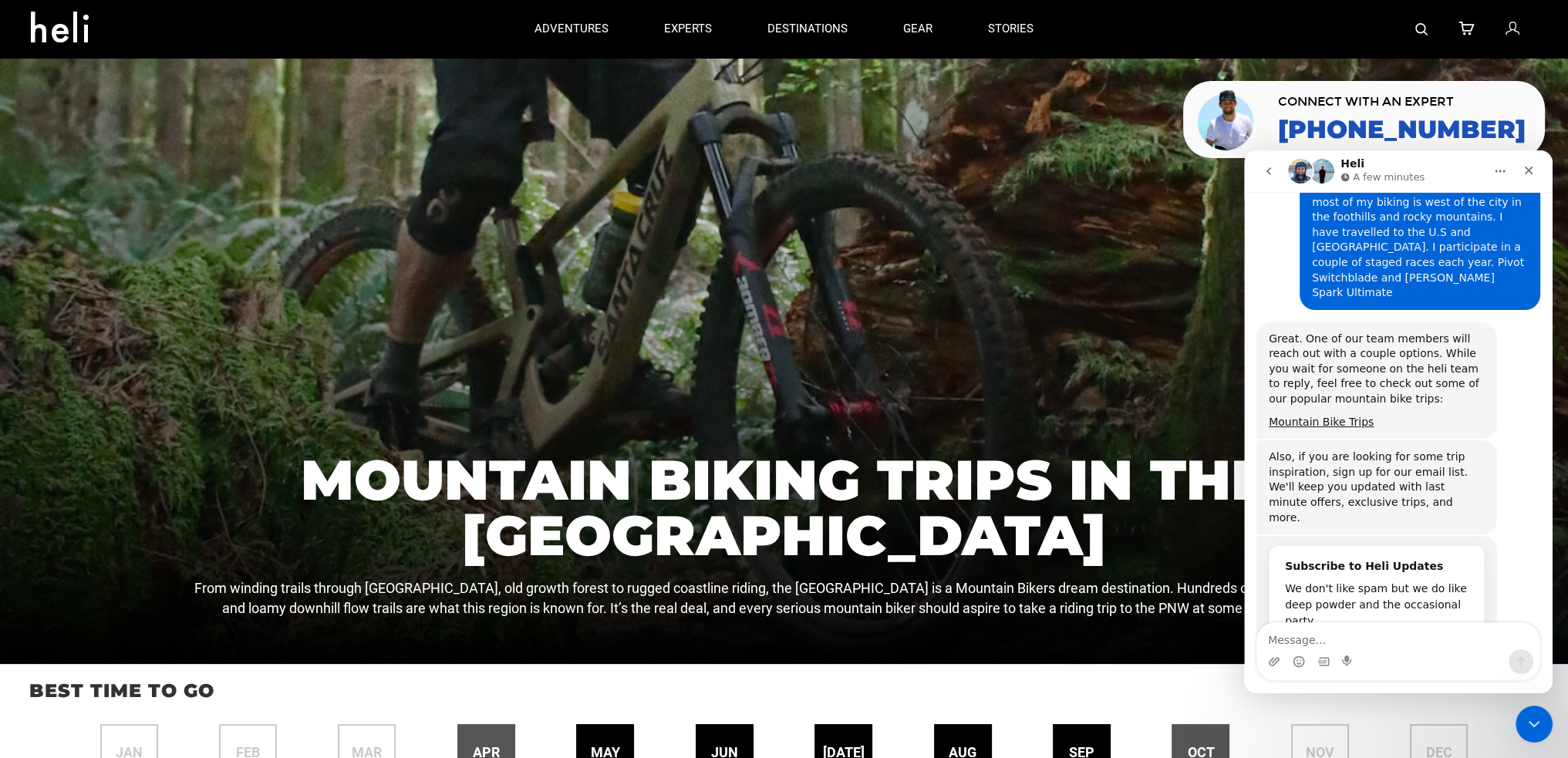
click at [1318, 635] on input "Your email" at bounding box center [1362, 650] width 153 height 31
type input "[EMAIL_ADDRESS][DOMAIN_NAME]"
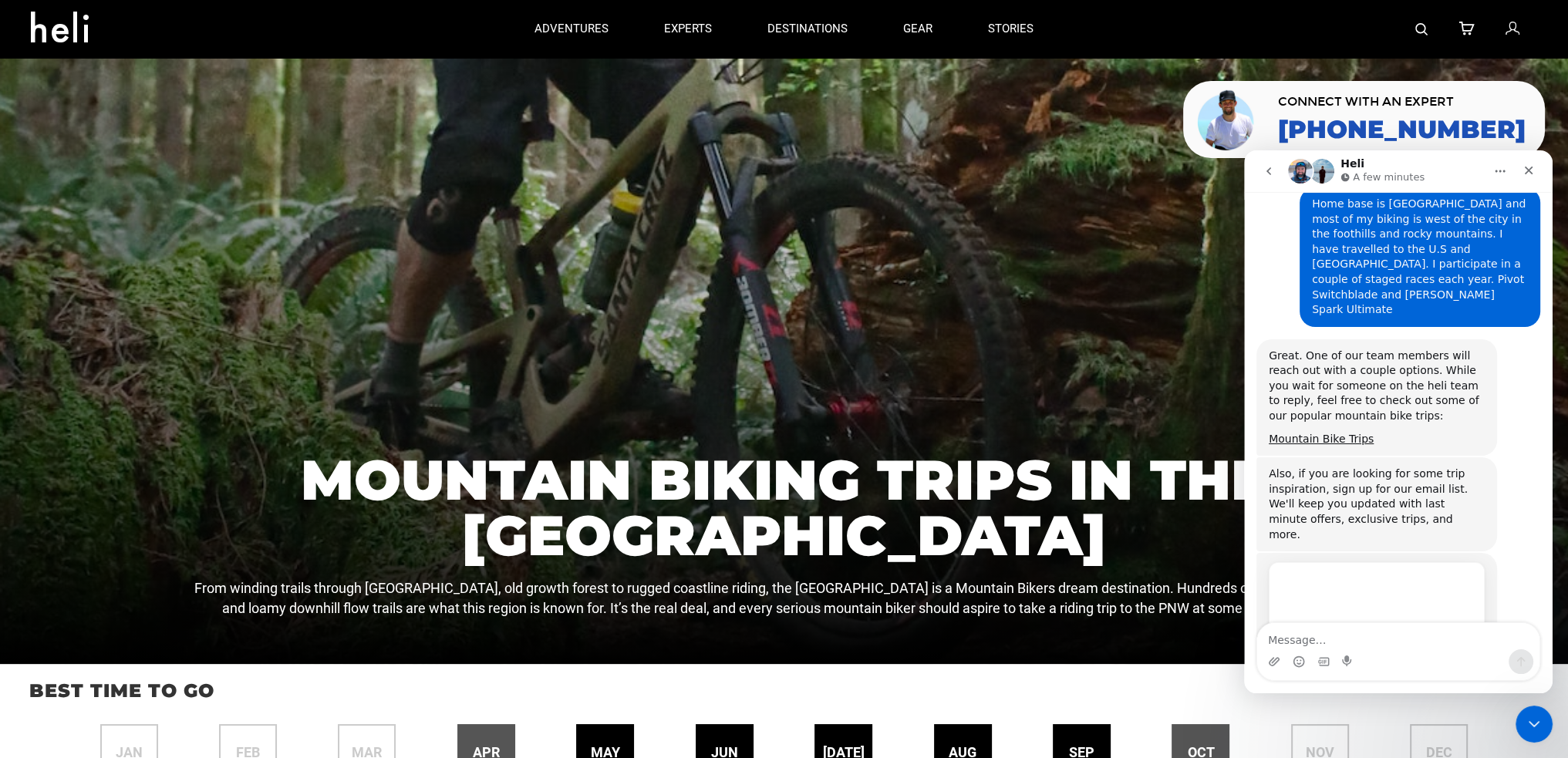
scroll to position [1882, 0]
